Goal: Transaction & Acquisition: Book appointment/travel/reservation

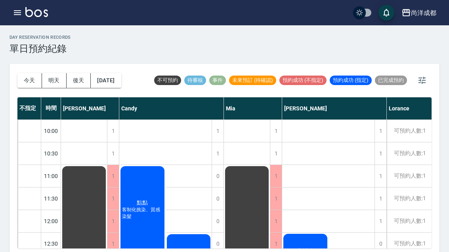
scroll to position [27, 0]
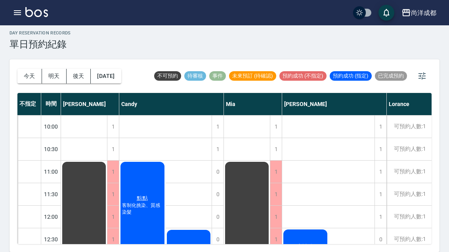
click at [118, 69] on button "[DATE]" at bounding box center [106, 76] width 30 height 15
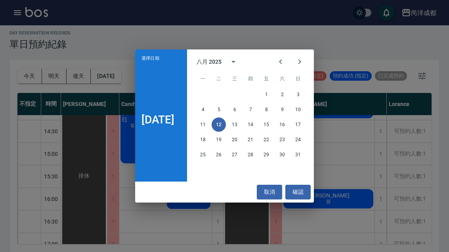
click at [304, 61] on icon "Next month" at bounding box center [300, 62] width 10 height 10
click at [223, 92] on button "2" at bounding box center [218, 95] width 14 height 14
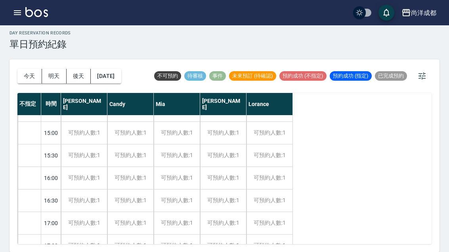
scroll to position [221, 0]
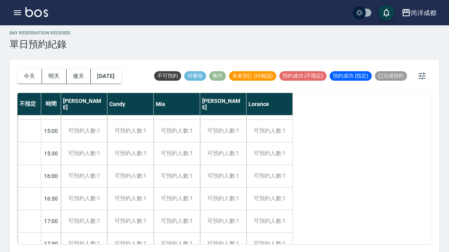
click at [224, 165] on div "可預約人數:1" at bounding box center [223, 176] width 46 height 22
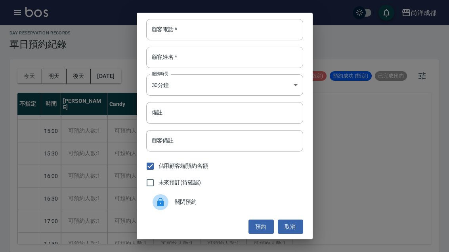
click at [264, 29] on input "顧客電話   *" at bounding box center [224, 29] width 157 height 21
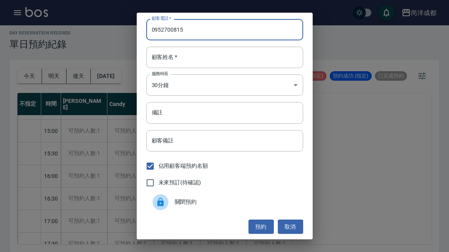
type input "0952700815"
click at [257, 58] on input "顧客姓名   *" at bounding box center [224, 57] width 157 height 21
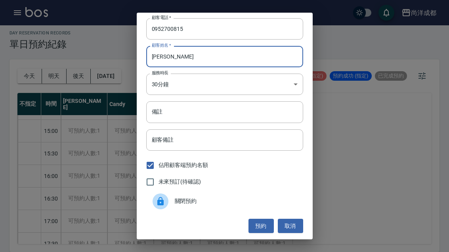
scroll to position [1, 0]
type input "[PERSON_NAME]"
click at [263, 115] on input "備註" at bounding box center [224, 111] width 157 height 21
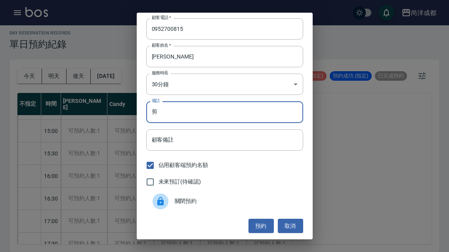
type input "剪"
click at [258, 224] on button "預約" at bounding box center [260, 226] width 25 height 15
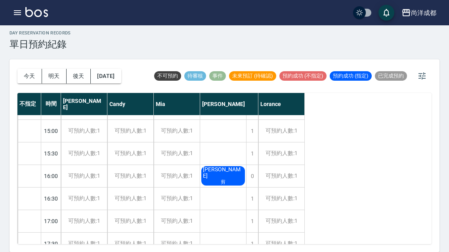
click at [32, 69] on button "今天" at bounding box center [29, 76] width 25 height 15
